Goal: Information Seeking & Learning: Learn about a topic

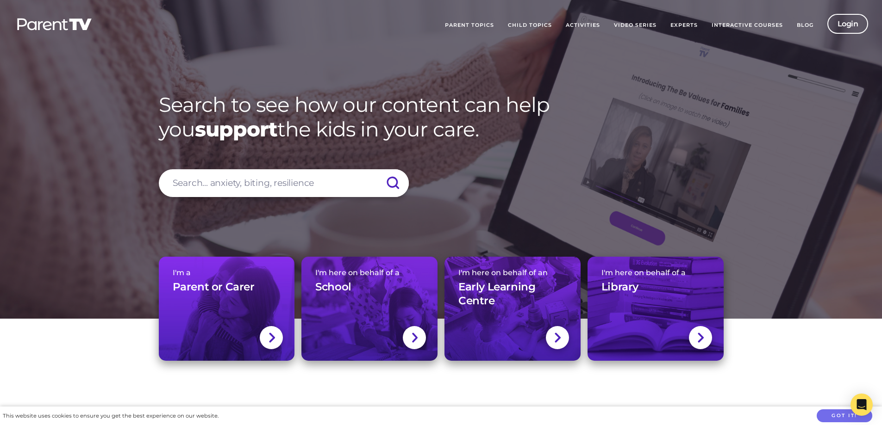
click at [642, 25] on link "Video Series" at bounding box center [635, 25] width 56 height 23
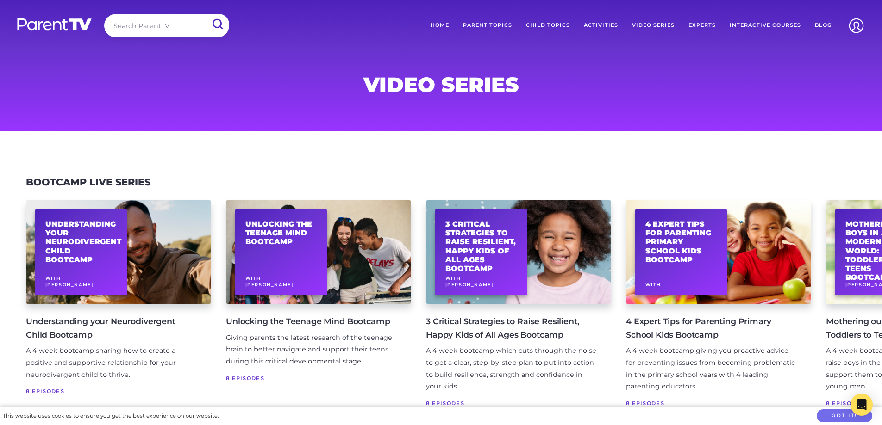
click at [159, 16] on input "search" at bounding box center [166, 26] width 125 height 24
type input "SEEN"
click at [205, 14] on input "submit" at bounding box center [217, 24] width 24 height 21
